Goal: Complete application form

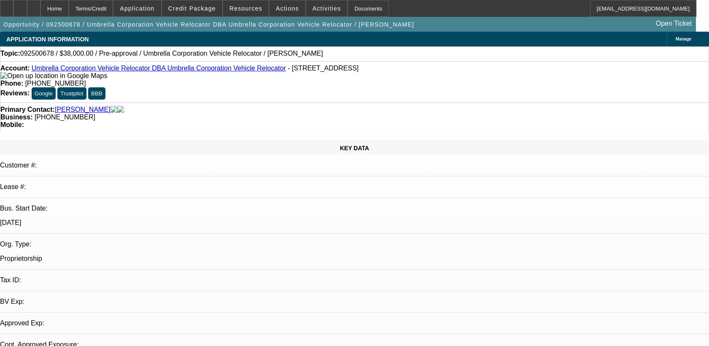
select select "0"
select select "2"
select select "0.1"
select select "1"
select select "2"
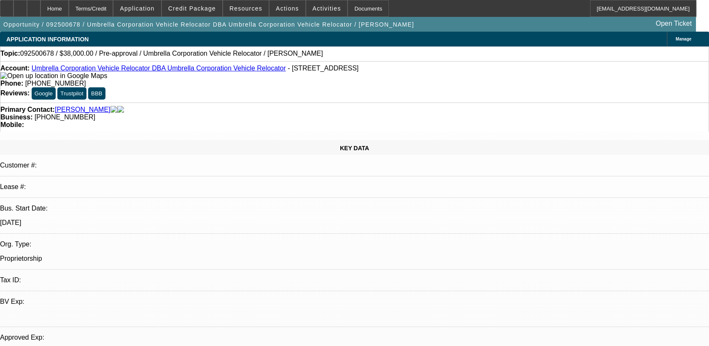
select select "4"
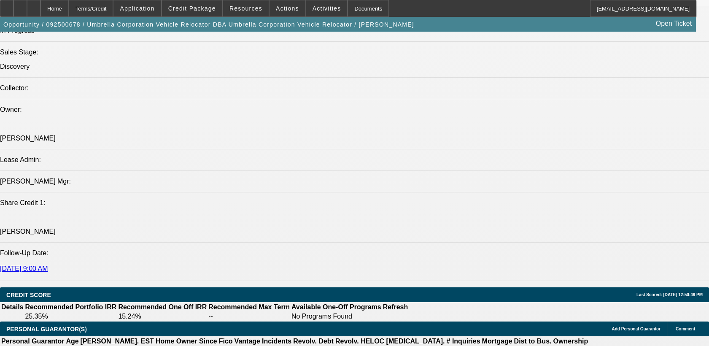
scroll to position [1125, 0]
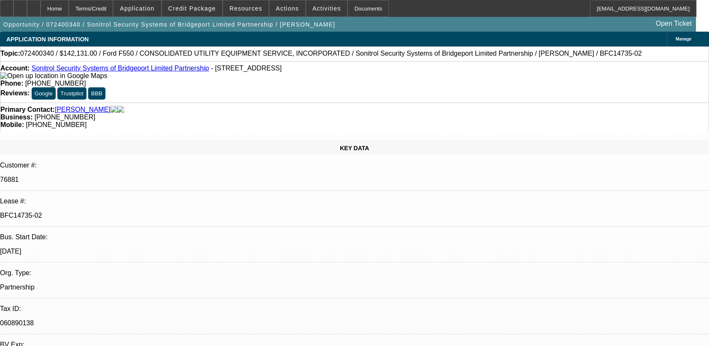
select select "0"
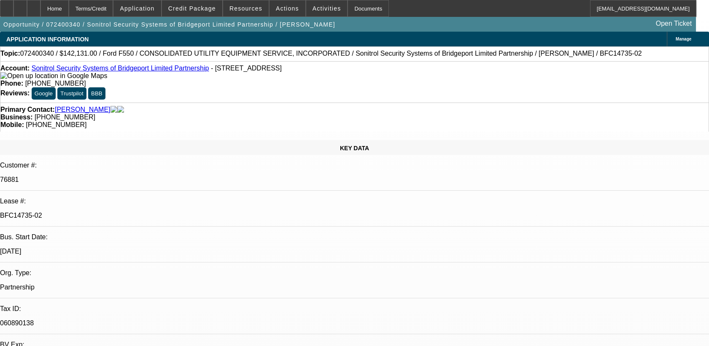
select select "0"
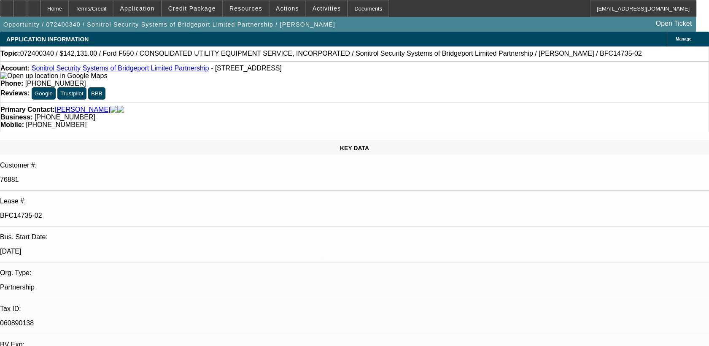
select select "0"
select select "1"
select select "2"
select select "6"
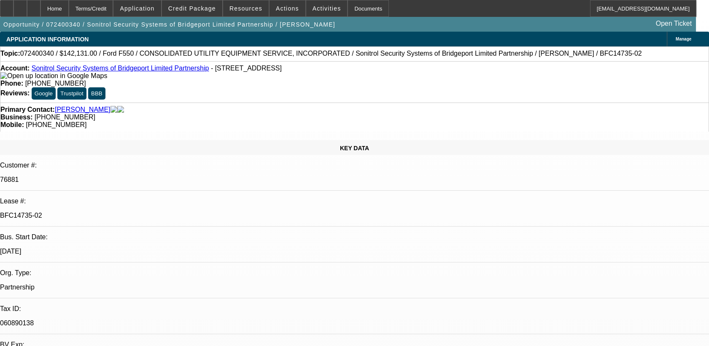
select select "1"
select select "2"
select select "6"
select select "1"
select select "2"
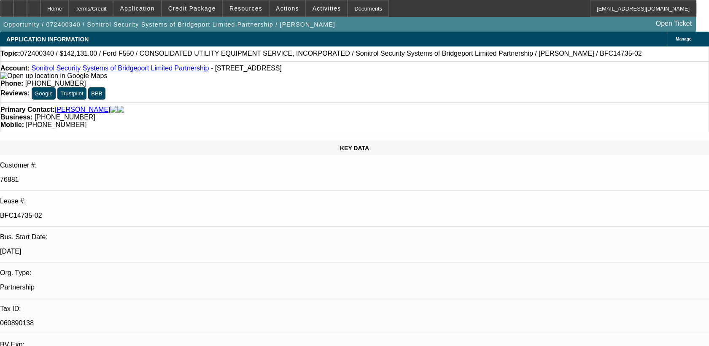
select select "6"
select select "1"
select select "2"
select select "6"
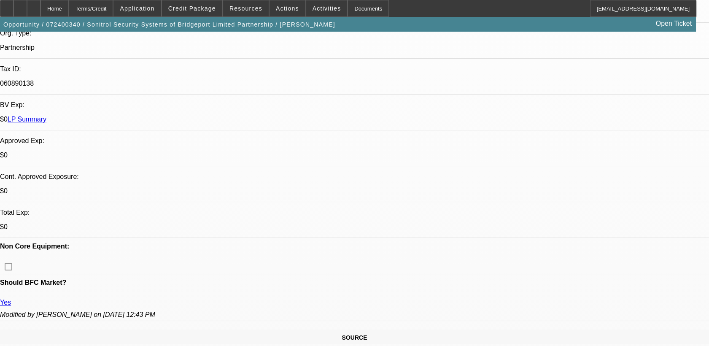
scroll to position [234, 0]
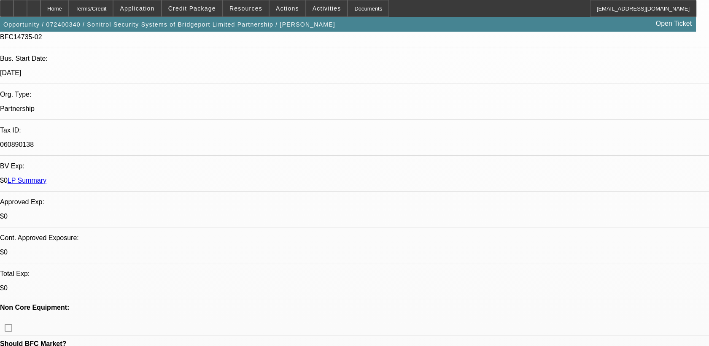
scroll to position [94, 0]
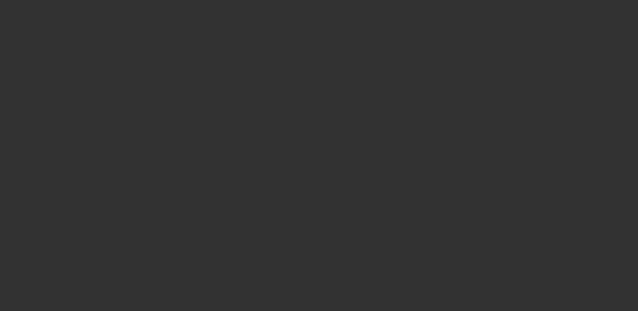
select select "0"
select select "2"
select select "0.1"
select select "4"
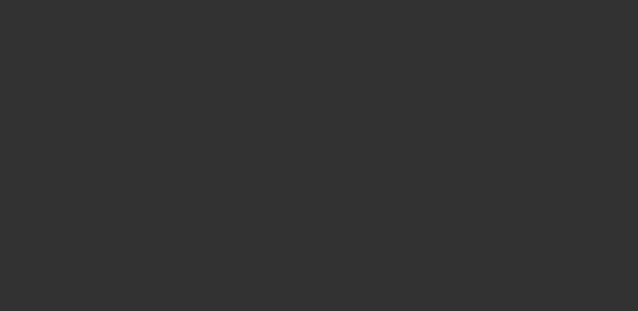
select select "0"
select select "2"
select select "0.1"
select select "4"
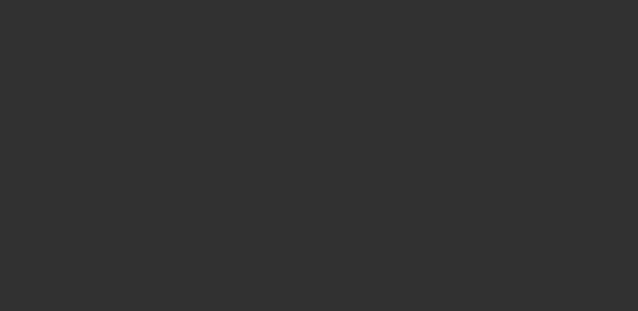
select select "0"
select select "2"
select select "0.1"
select select "4"
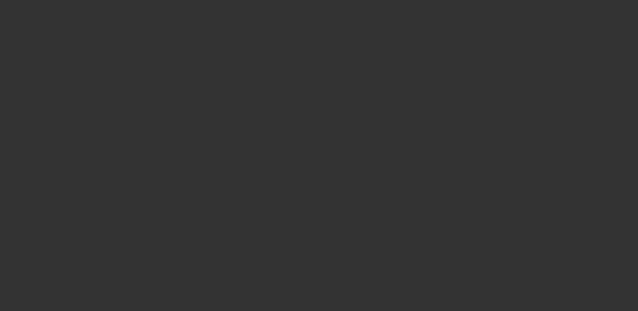
select select "0"
select select "2"
select select "0.1"
select select "4"
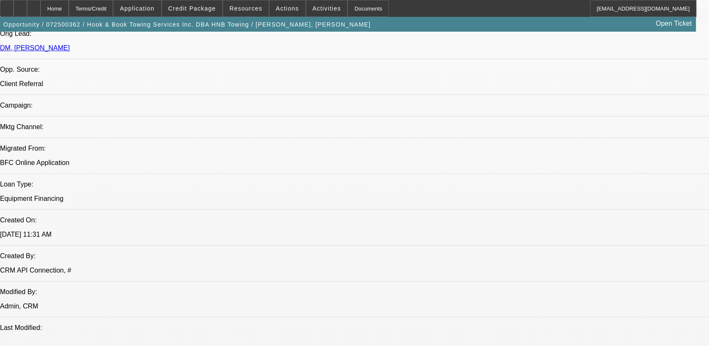
scroll to position [562, 0]
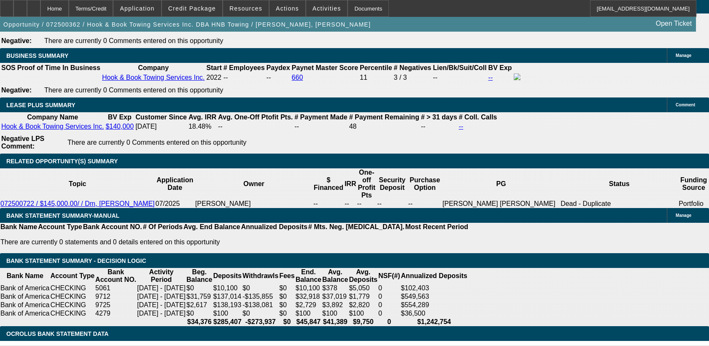
scroll to position [1453, 0]
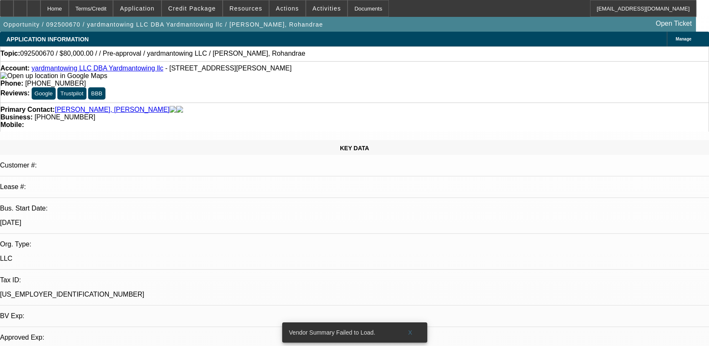
select select "0"
select select "2"
select select "0.1"
select select "4"
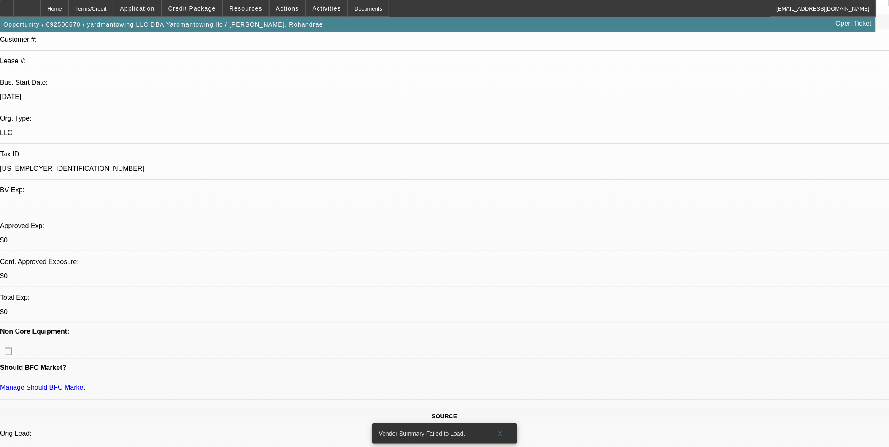
scroll to position [328, 0]
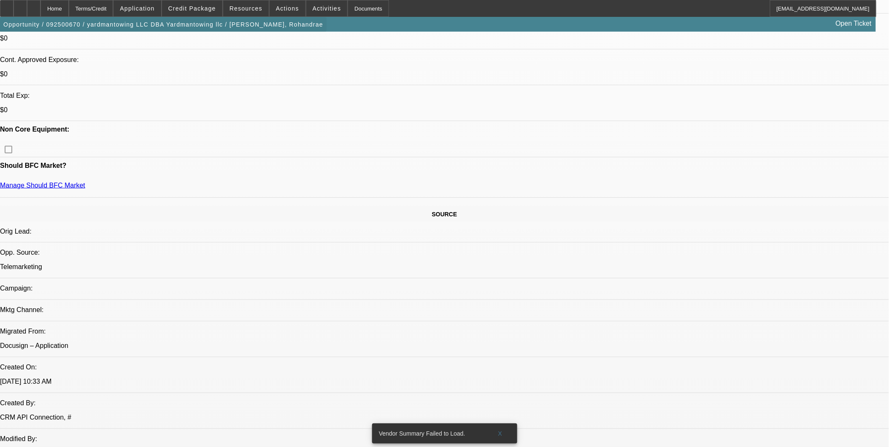
drag, startPoint x: 51, startPoint y: 10, endPoint x: 79, endPoint y: 32, distance: 35.4
click at [34, 5] on icon at bounding box center [34, 5] width 0 height 0
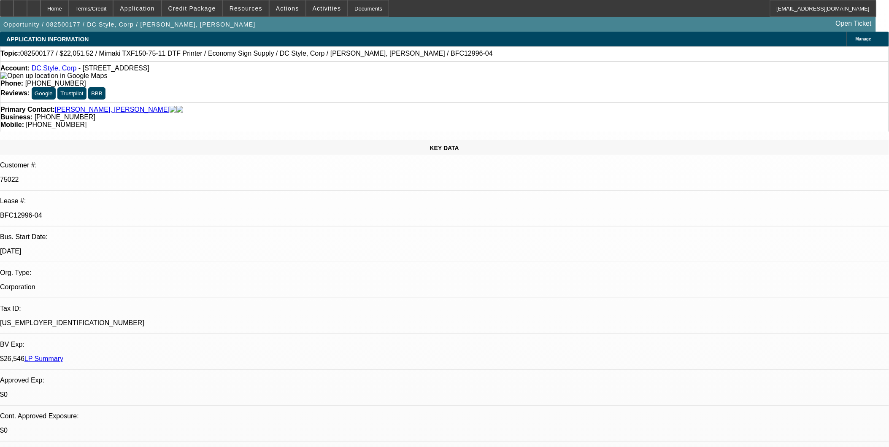
select select "0"
select select "6"
select select "0"
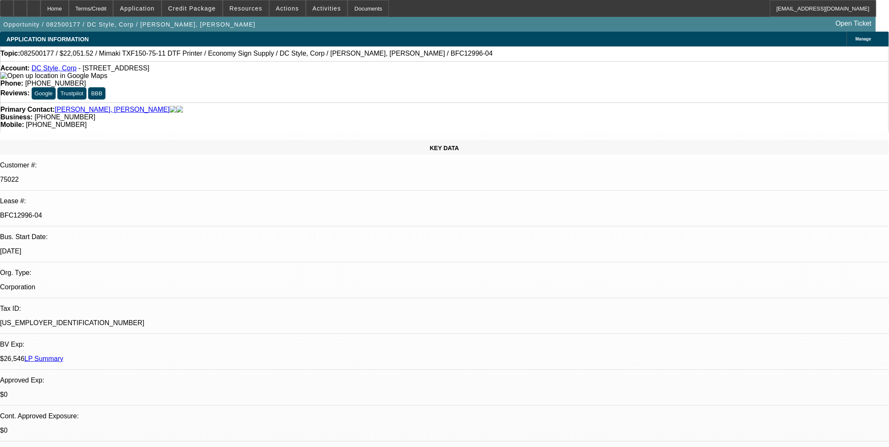
select select "0"
select select "6"
select select "0"
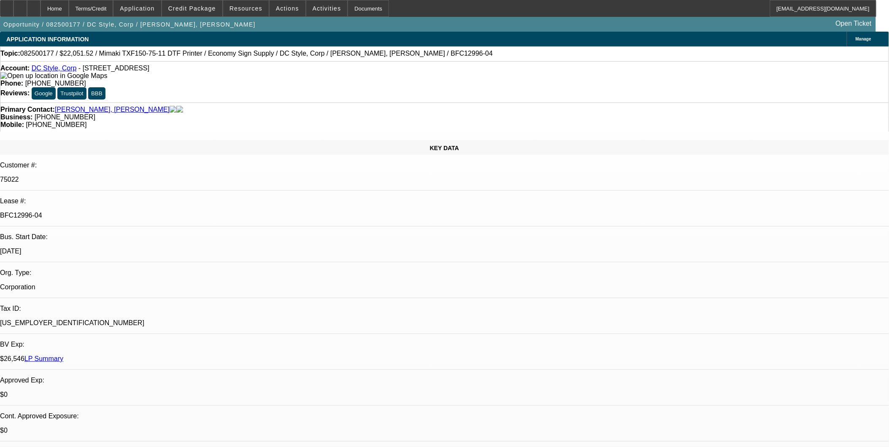
select select "0"
select select "6"
select select "0"
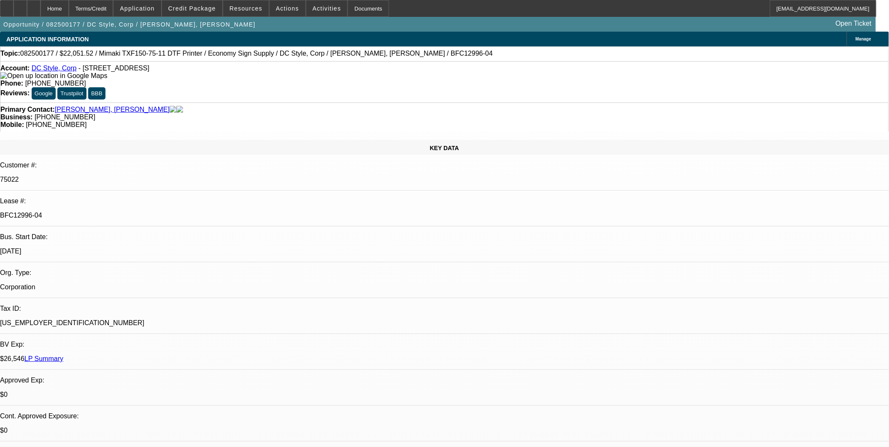
select select "6"
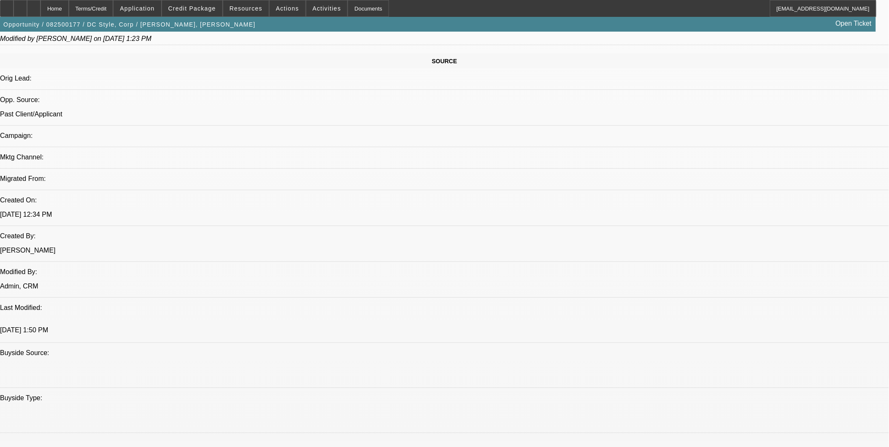
scroll to position [375, 0]
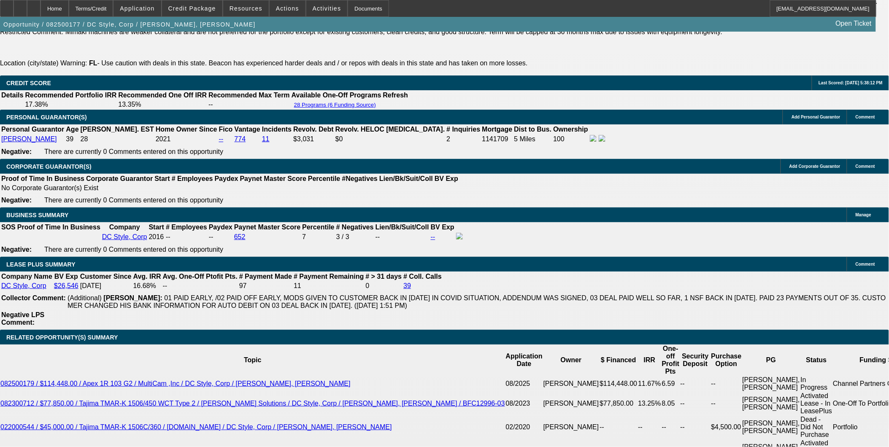
scroll to position [1547, 0]
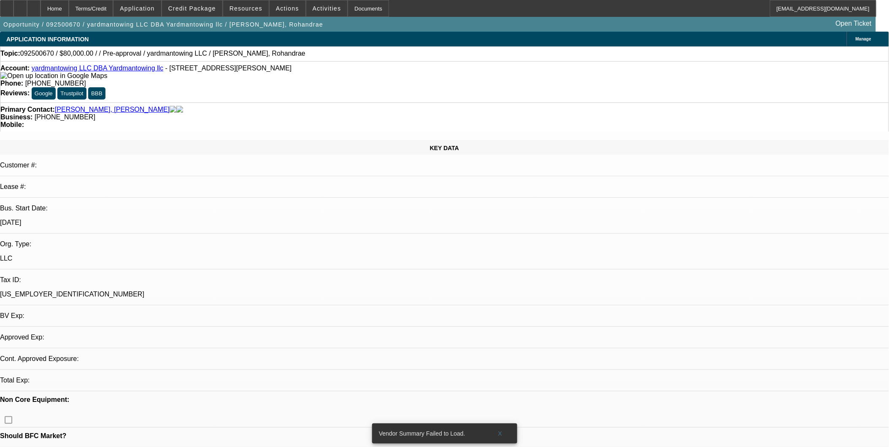
select select "0"
select select "2"
select select "0.1"
select select "1"
select select "2"
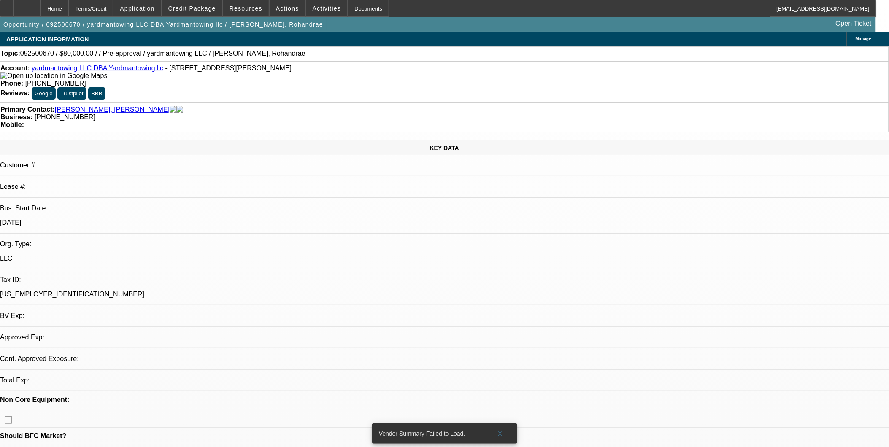
select select "4"
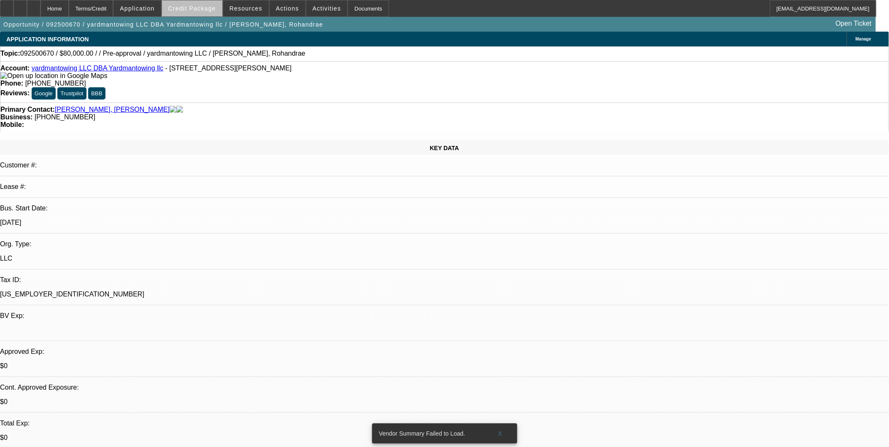
click at [222, 9] on span at bounding box center [192, 8] width 60 height 20
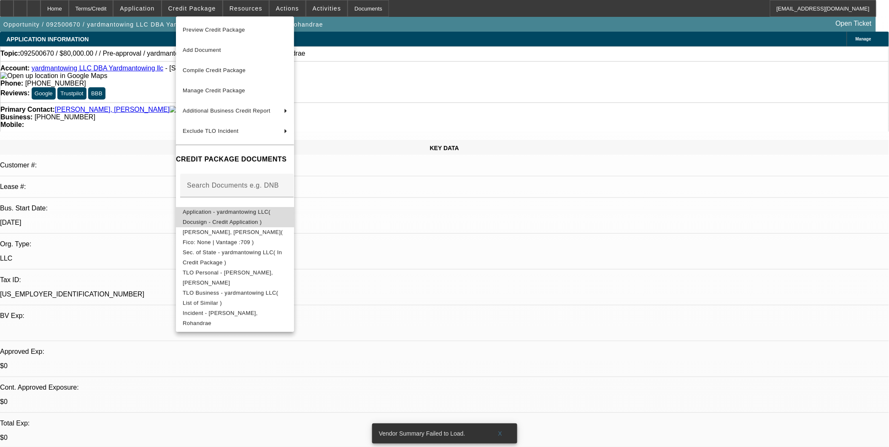
click at [231, 207] on button "Application - yardmantowing LLC( Docusign - Credit Application )" at bounding box center [235, 217] width 118 height 20
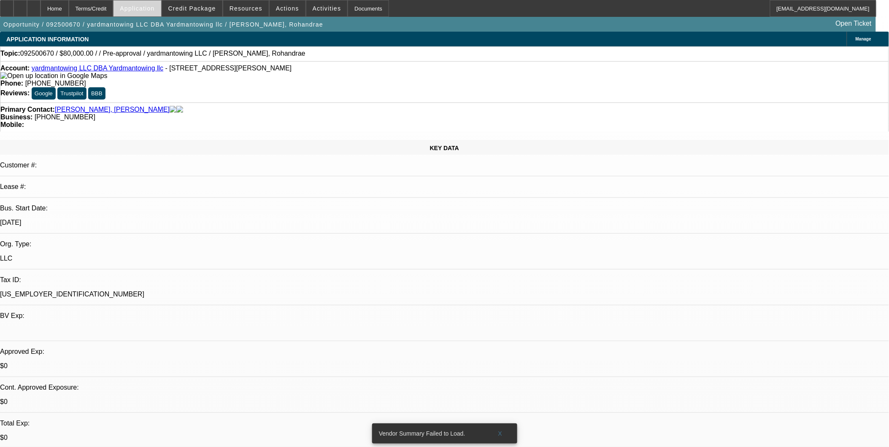
click at [154, 7] on span "Application" at bounding box center [137, 8] width 35 height 7
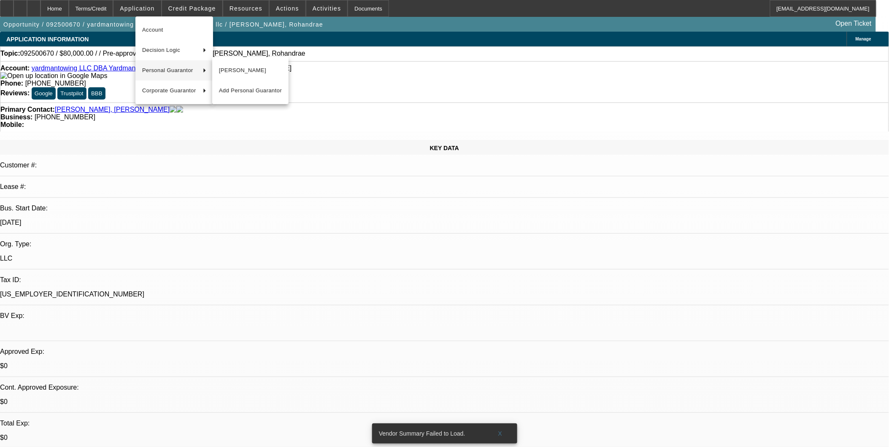
click at [378, 198] on div at bounding box center [444, 223] width 889 height 447
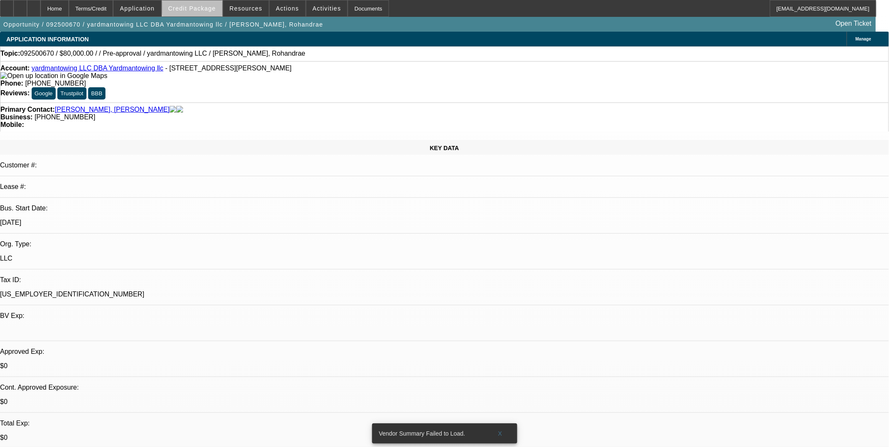
click at [209, 8] on span "Credit Package" at bounding box center [192, 8] width 48 height 7
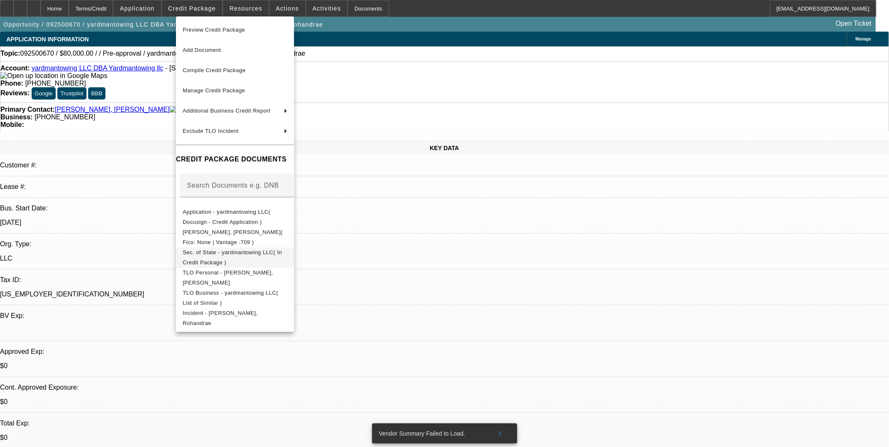
click at [260, 261] on button "Sec. of State - yardmantowing LLC( In Credit Package )" at bounding box center [235, 257] width 118 height 20
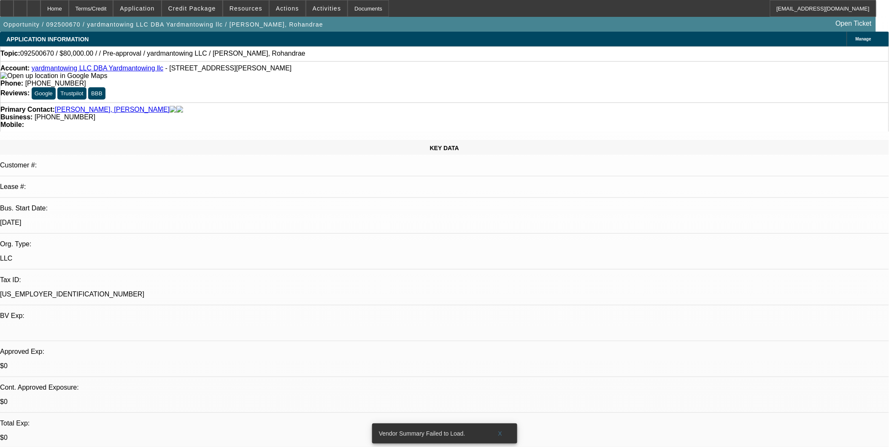
click at [86, 68] on link "yardmantowing LLC DBA Yardmantowing llc" at bounding box center [98, 68] width 132 height 7
click at [41, 9] on div at bounding box center [34, 8] width 14 height 17
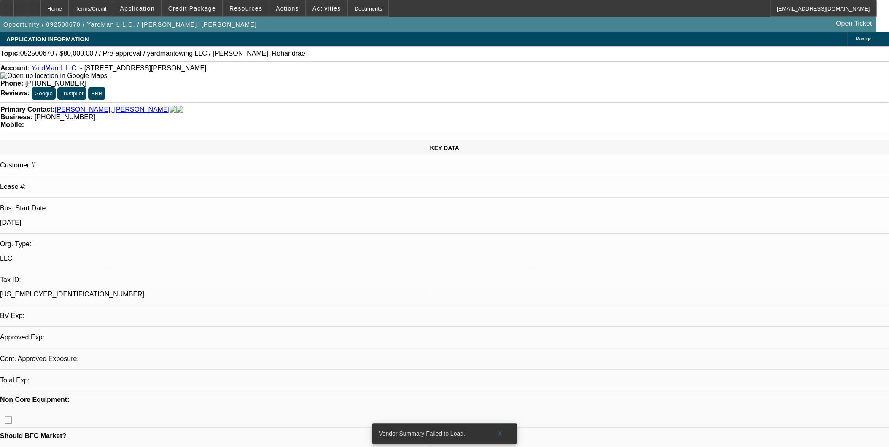
select select "0"
select select "2"
select select "0.1"
select select "4"
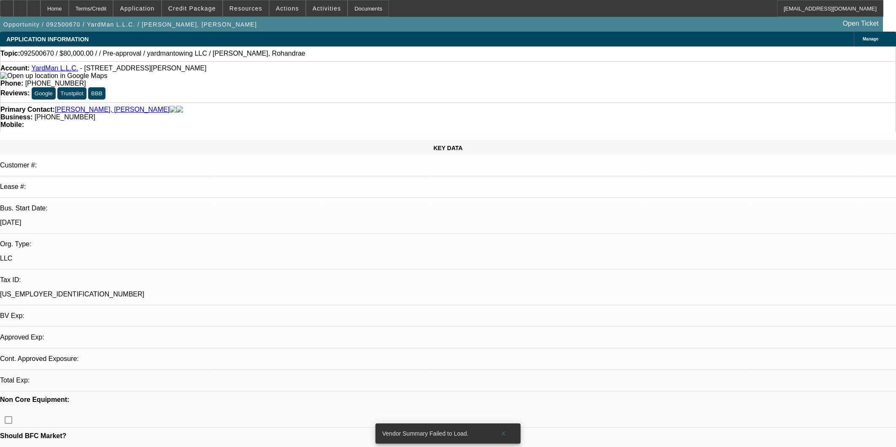
select select "0"
select select "2"
select select "0.1"
select select "4"
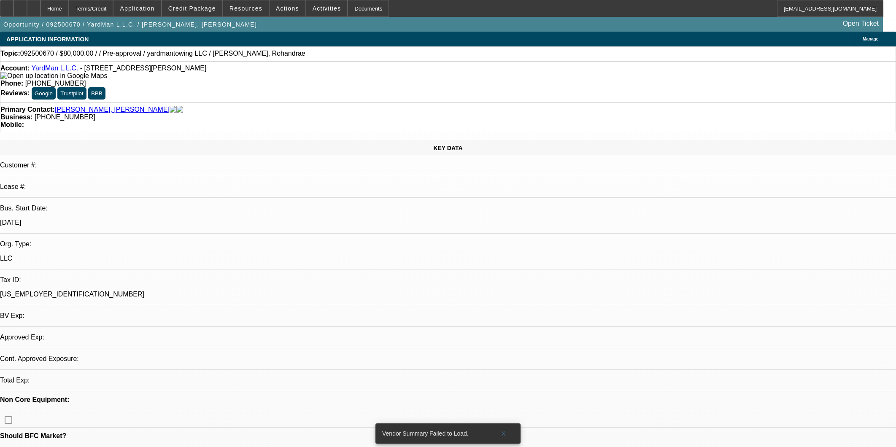
select select "0"
select select "2"
select select "0.1"
select select "1"
select select "2"
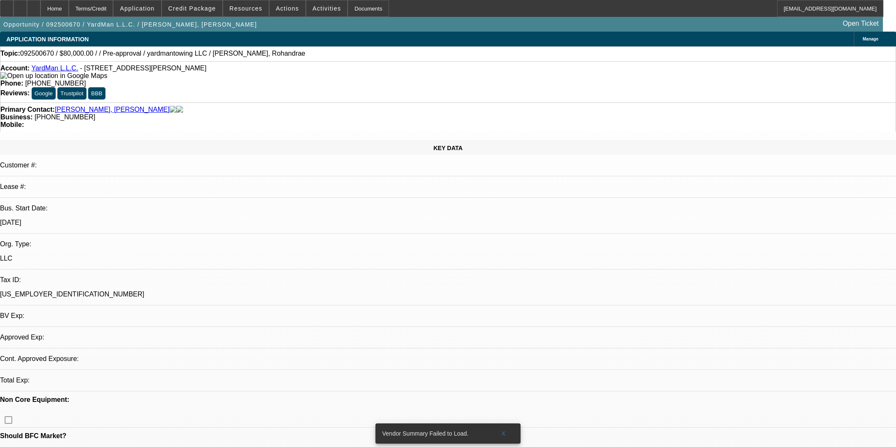
select select "4"
select select "0"
select select "2"
select select "0.1"
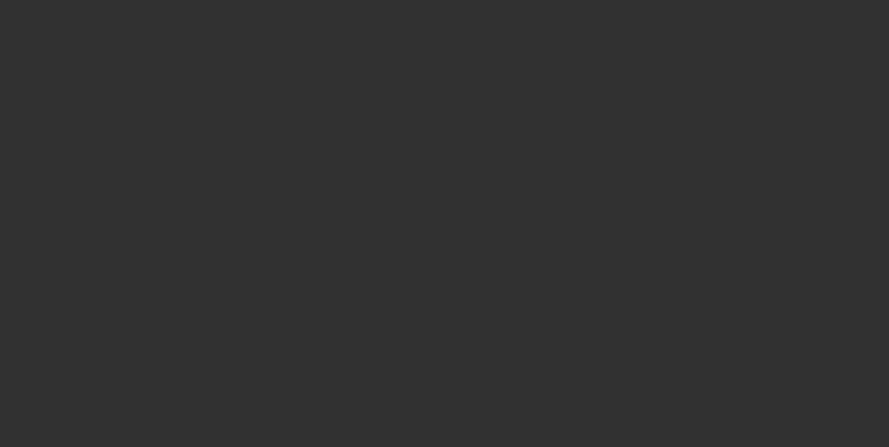
select select "1"
select select "2"
select select "4"
